Goal: Information Seeking & Learning: Find specific fact

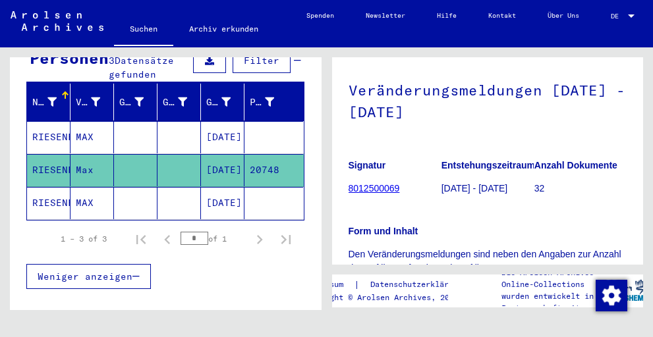
scroll to position [75, 0]
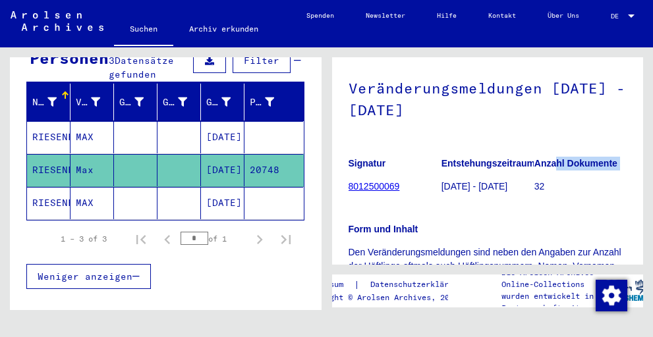
drag, startPoint x: 544, startPoint y: 177, endPoint x: 545, endPoint y: 160, distance: 16.5
click at [545, 160] on figure "Anzahl Dokumente 32" at bounding box center [580, 177] width 92 height 59
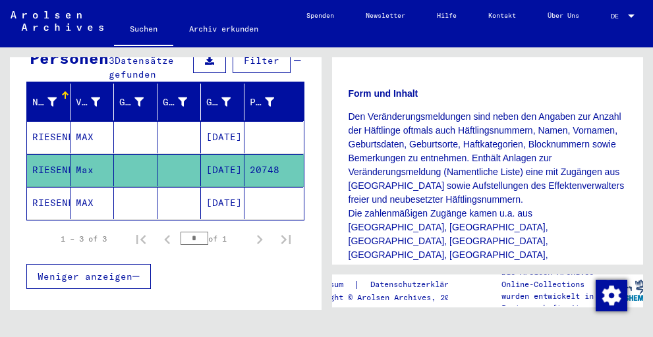
scroll to position [211, 0]
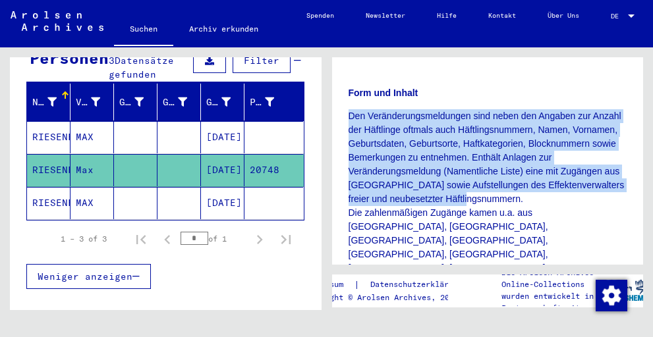
drag, startPoint x: 531, startPoint y: 198, endPoint x: 347, endPoint y: 121, distance: 199.5
copy p "Den Veränderungsmeldungen sind neben den Angaben zur Anzahl der Häftlinge oftma…"
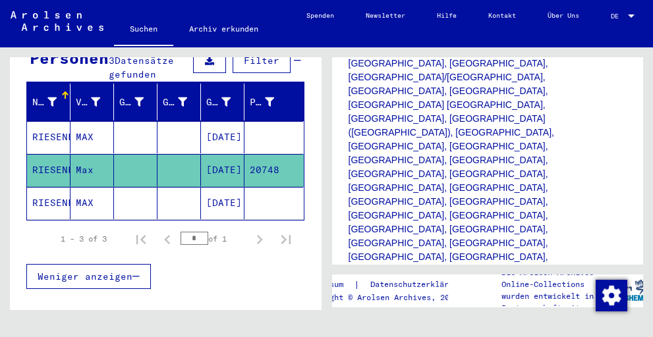
scroll to position [501, 0]
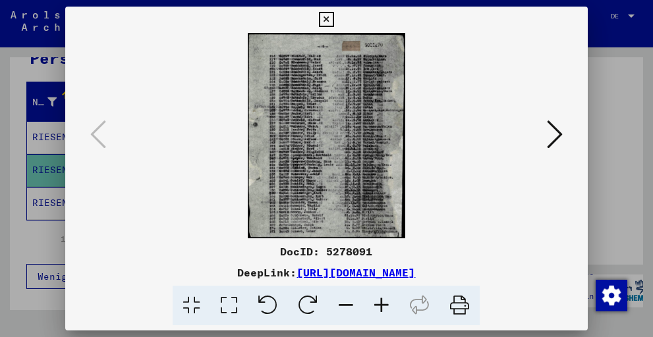
drag, startPoint x: 561, startPoint y: 273, endPoint x: 162, endPoint y: 271, distance: 399.1
click at [162, 271] on div "DeepLink: [URL][DOMAIN_NAME]" at bounding box center [326, 273] width 522 height 16
copy div "[URL][DOMAIN_NAME]"
click at [334, 15] on icon at bounding box center [326, 20] width 15 height 16
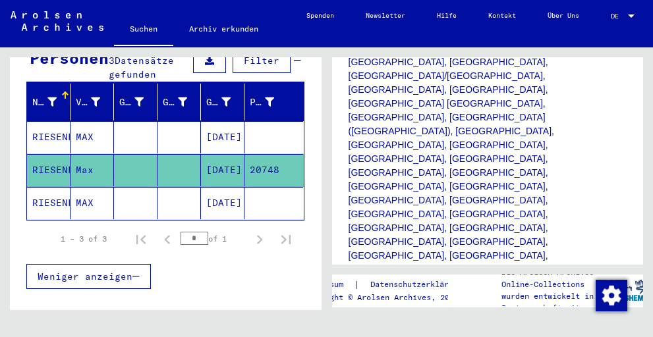
click at [59, 187] on mat-cell "RIESENFELD" at bounding box center [48, 203] width 43 height 32
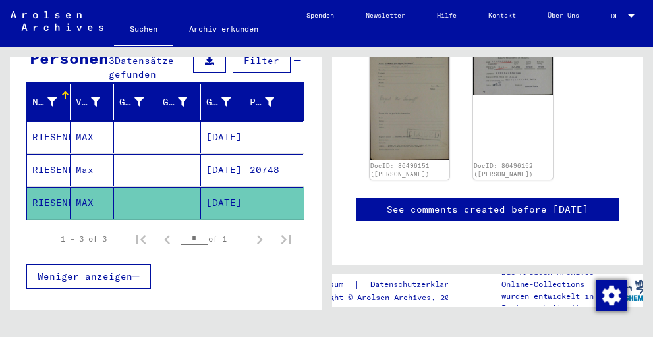
scroll to position [472, 0]
click at [49, 121] on mat-cell "RIESENFELD" at bounding box center [48, 137] width 43 height 32
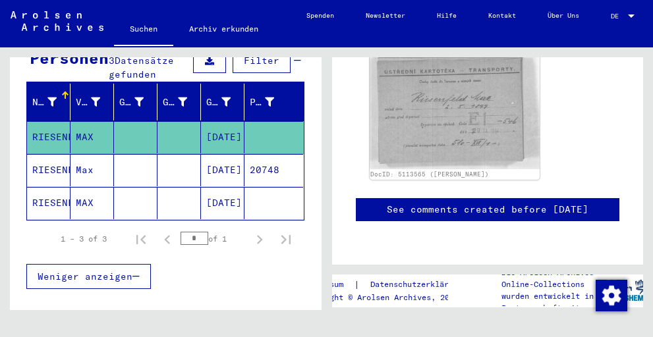
click at [51, 154] on mat-cell "RIESENFELD" at bounding box center [48, 170] width 43 height 32
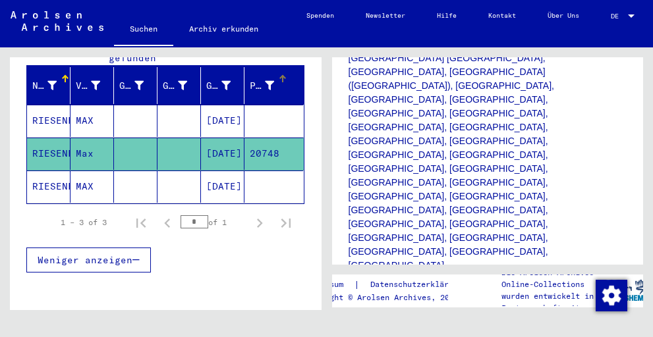
scroll to position [167, 0]
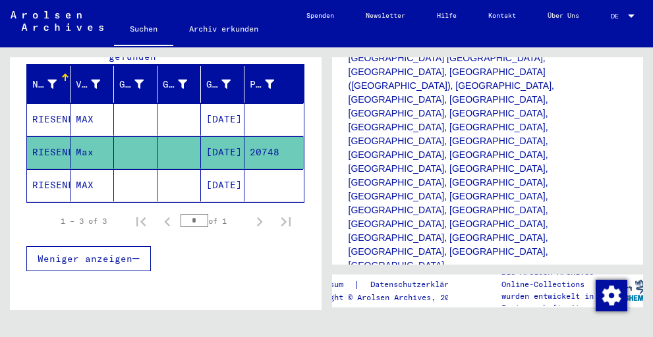
click at [111, 253] on span "Weniger anzeigen" at bounding box center [85, 259] width 95 height 12
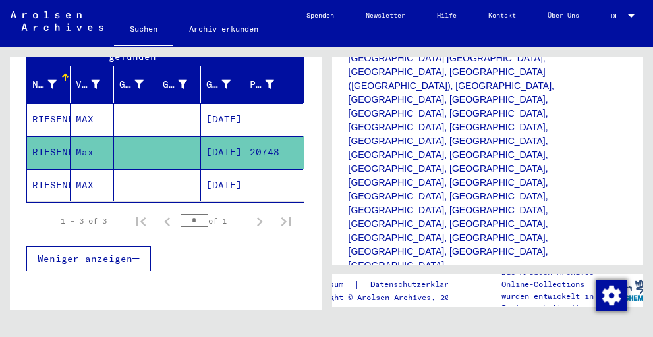
scroll to position [111, 0]
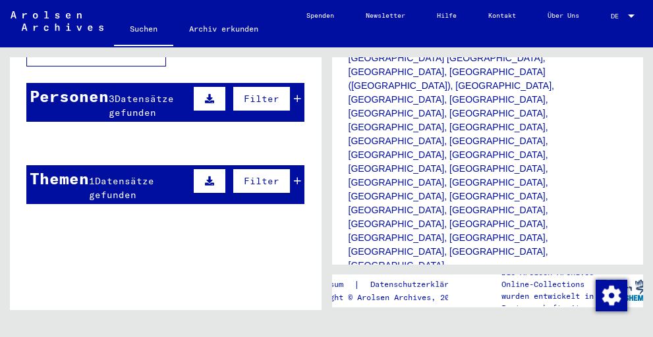
click at [114, 165] on mat-cell at bounding box center [135, 175] width 43 height 32
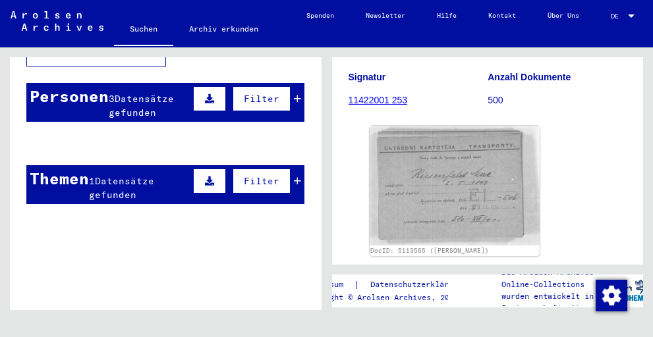
scroll to position [165, 0]
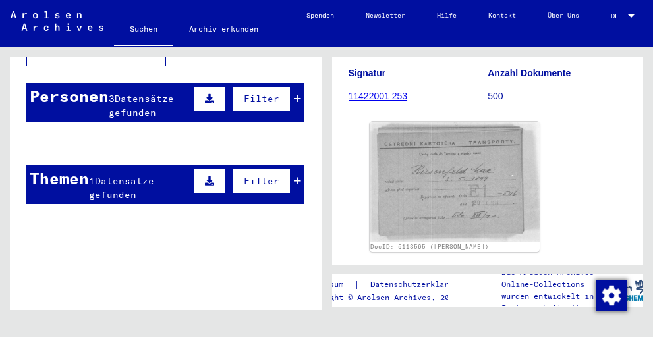
click at [141, 93] on span "Datensätze gefunden" at bounding box center [141, 106] width 65 height 26
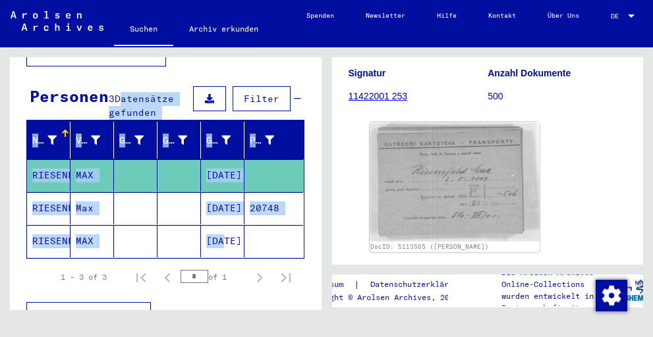
drag, startPoint x: 141, startPoint y: 84, endPoint x: 201, endPoint y: 224, distance: 152.0
click at [201, 224] on yv-its-grid-expansion-panel "Personen 3 Datensätze gefunden Filter Nachname Vorname Geburtsname Geburt‏ Gebu…" at bounding box center [166, 213] width 312 height 261
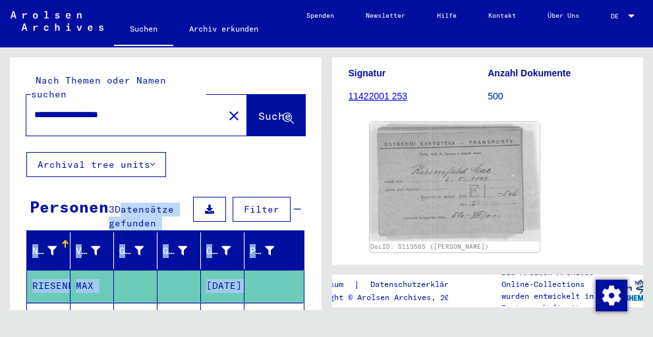
scroll to position [0, 0]
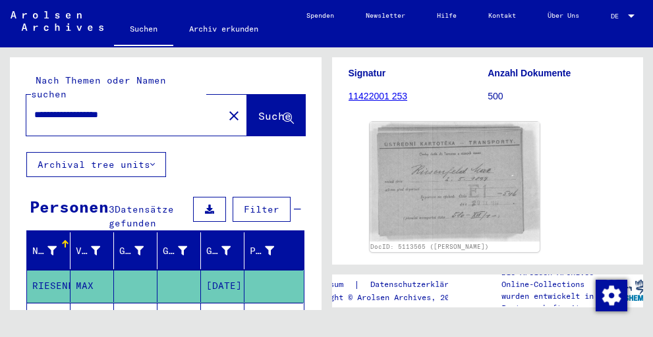
drag, startPoint x: 53, startPoint y: 101, endPoint x: 30, endPoint y: 98, distance: 23.2
click at [30, 100] on div "**********" at bounding box center [120, 115] width 189 height 30
